Goal: Register for event/course

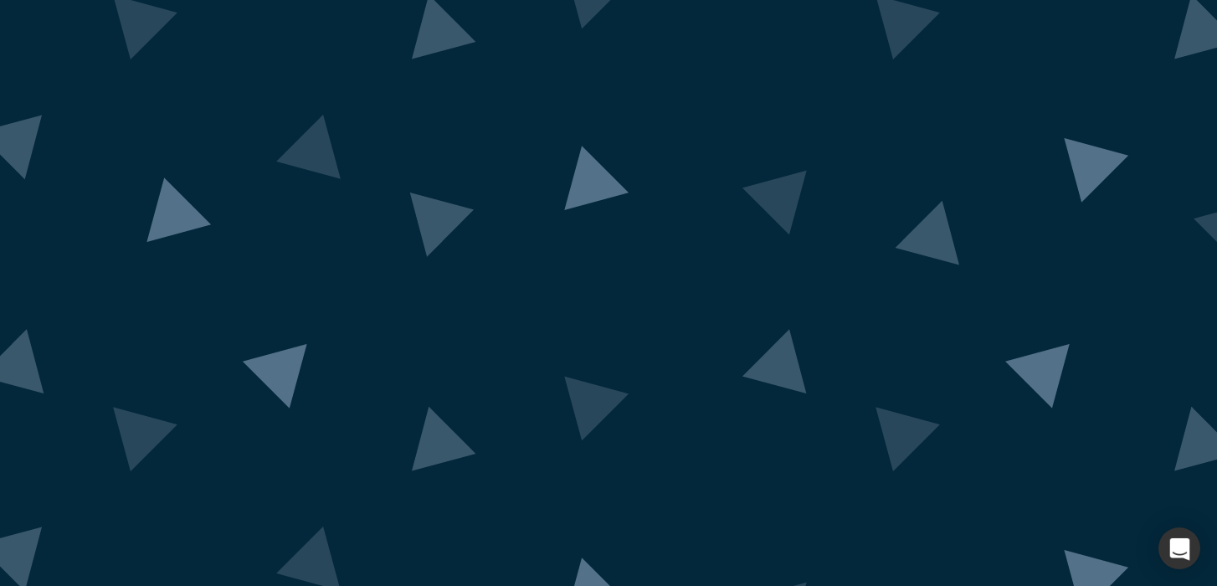
scroll to position [153, 0]
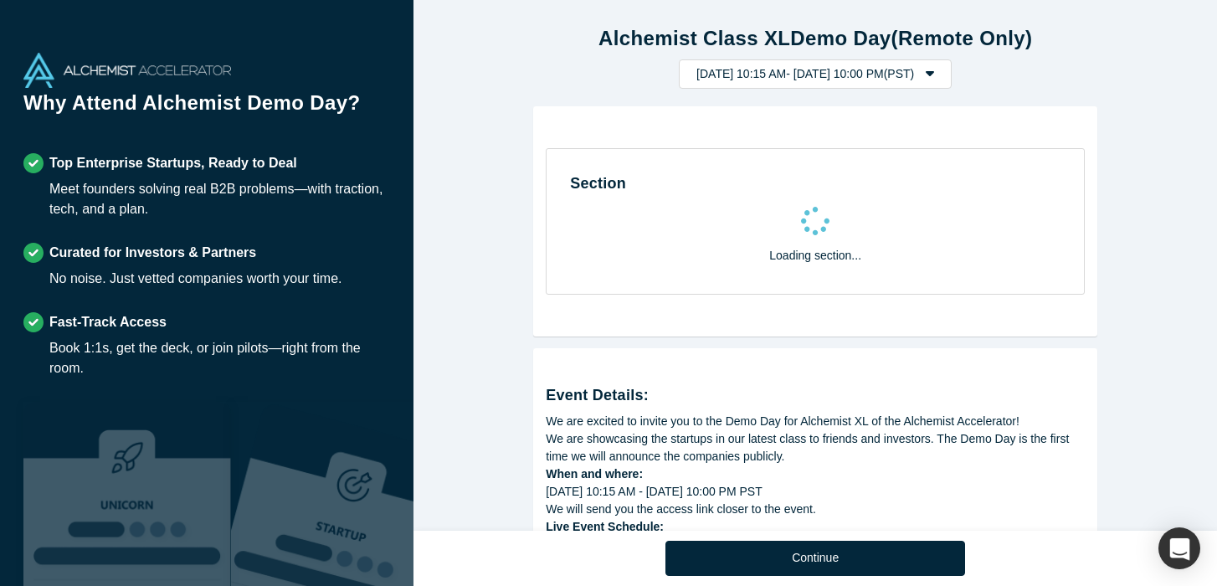
select select "US"
